Goal: Information Seeking & Learning: Understand process/instructions

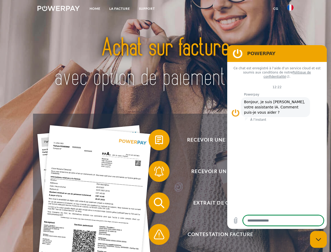
click at [58, 9] on img at bounding box center [58, 8] width 42 height 5
click at [290, 9] on img at bounding box center [290, 7] width 6 height 6
click at [276, 9] on link "CG" at bounding box center [276, 8] width 14 height 9
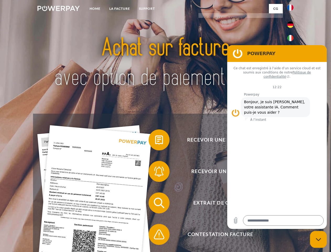
click at [155, 141] on span at bounding box center [151, 140] width 26 height 26
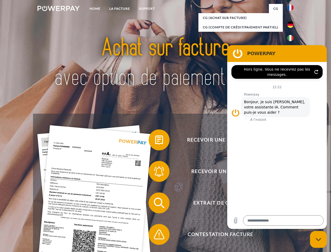
click at [155, 172] on div "Recevoir une facture ? Recevoir un rappel? Extrait de compte retour" at bounding box center [165, 218] width 265 height 210
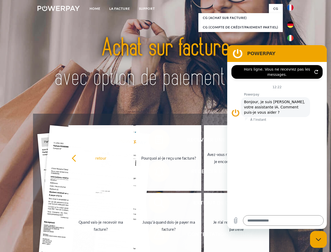
click at [155, 204] on link "Jusqu'à quand dois-je payer ma facture?" at bounding box center [168, 226] width 65 height 66
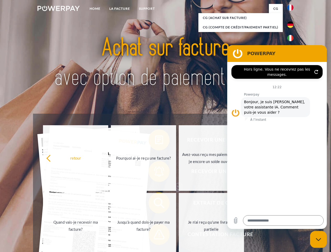
click at [155, 235] on span at bounding box center [151, 234] width 26 height 26
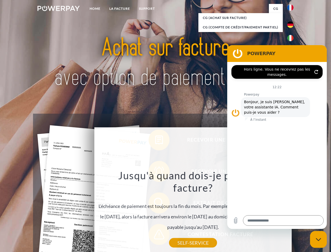
click at [318, 239] on icon "Fermer la fenêtre de messagerie" at bounding box center [319, 238] width 6 height 3
type textarea "*"
